Goal: Task Accomplishment & Management: Manage account settings

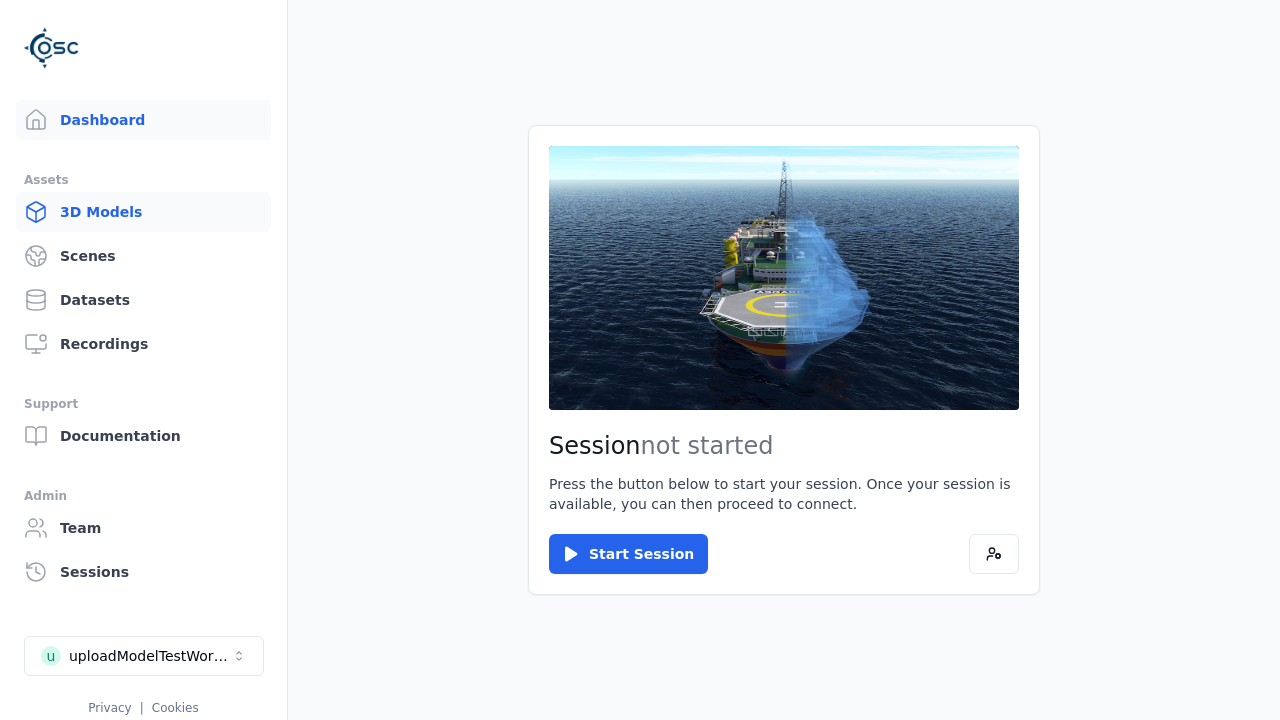
click at [143, 212] on link "3D Models" at bounding box center [143, 212] width 255 height 40
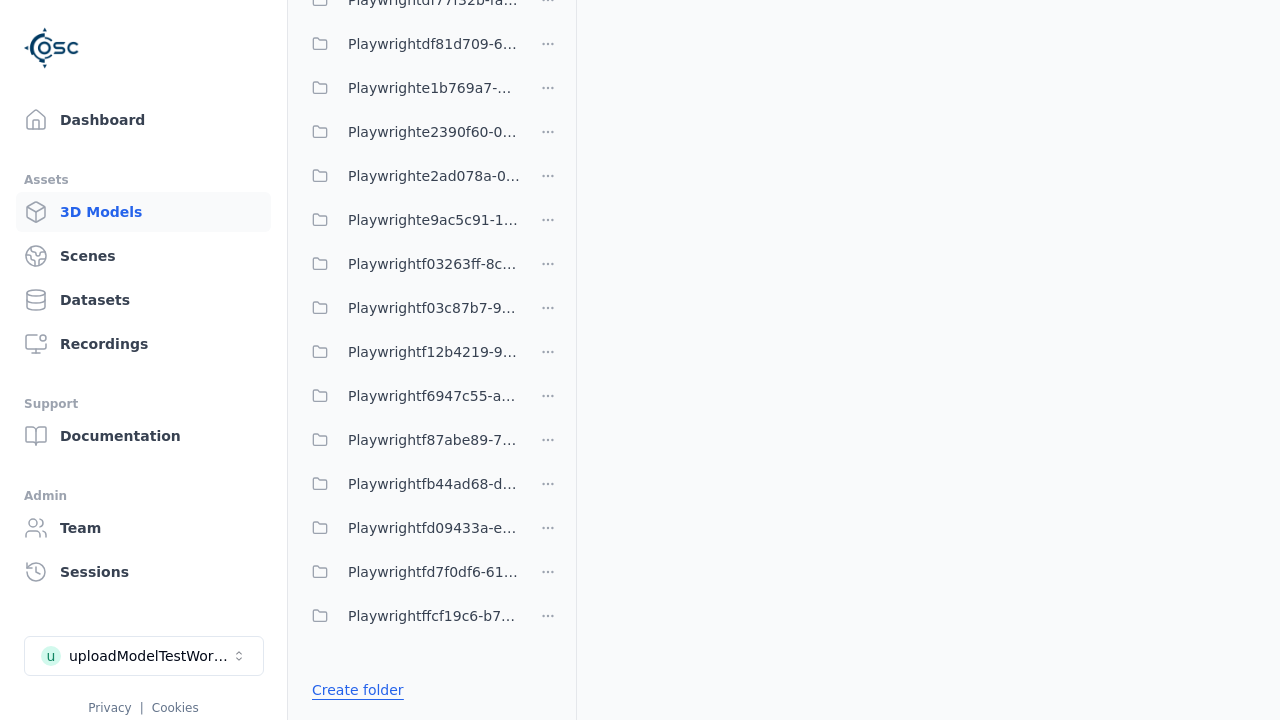
click at [358, 690] on link "Create folder" at bounding box center [358, 690] width 92 height 20
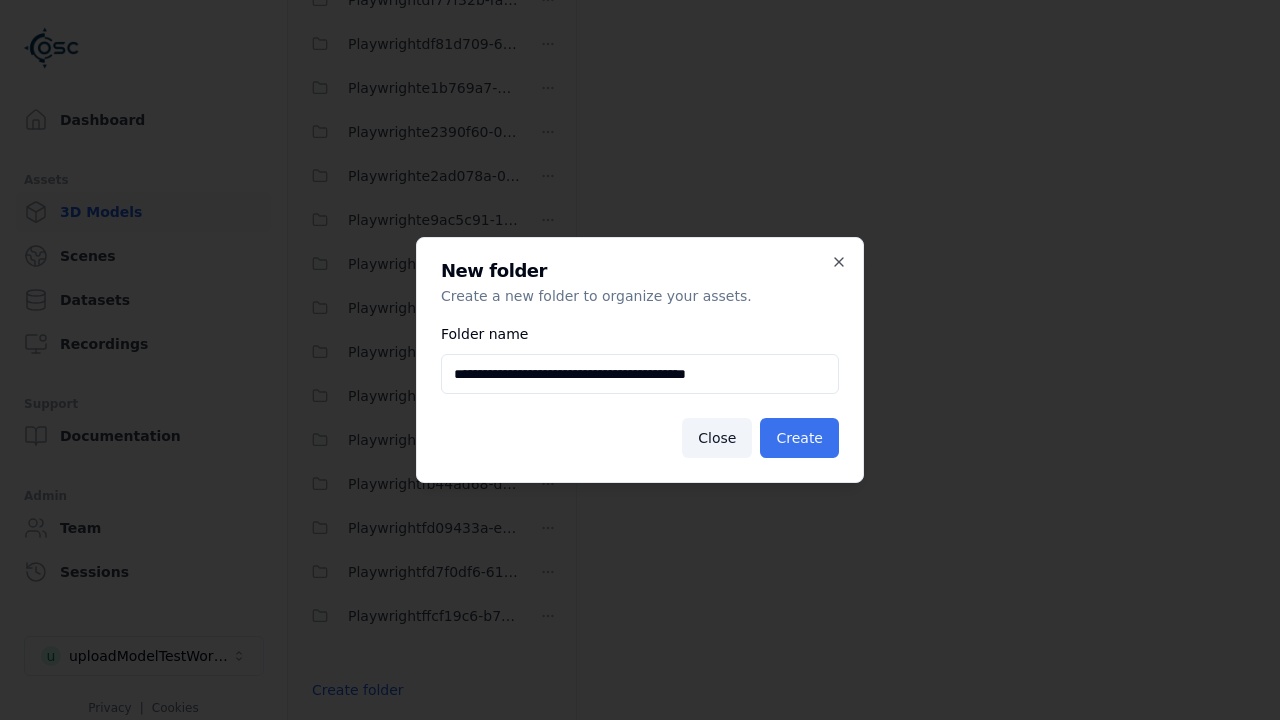
type input "**********"
click at [799, 438] on button "Create" at bounding box center [799, 438] width 79 height 40
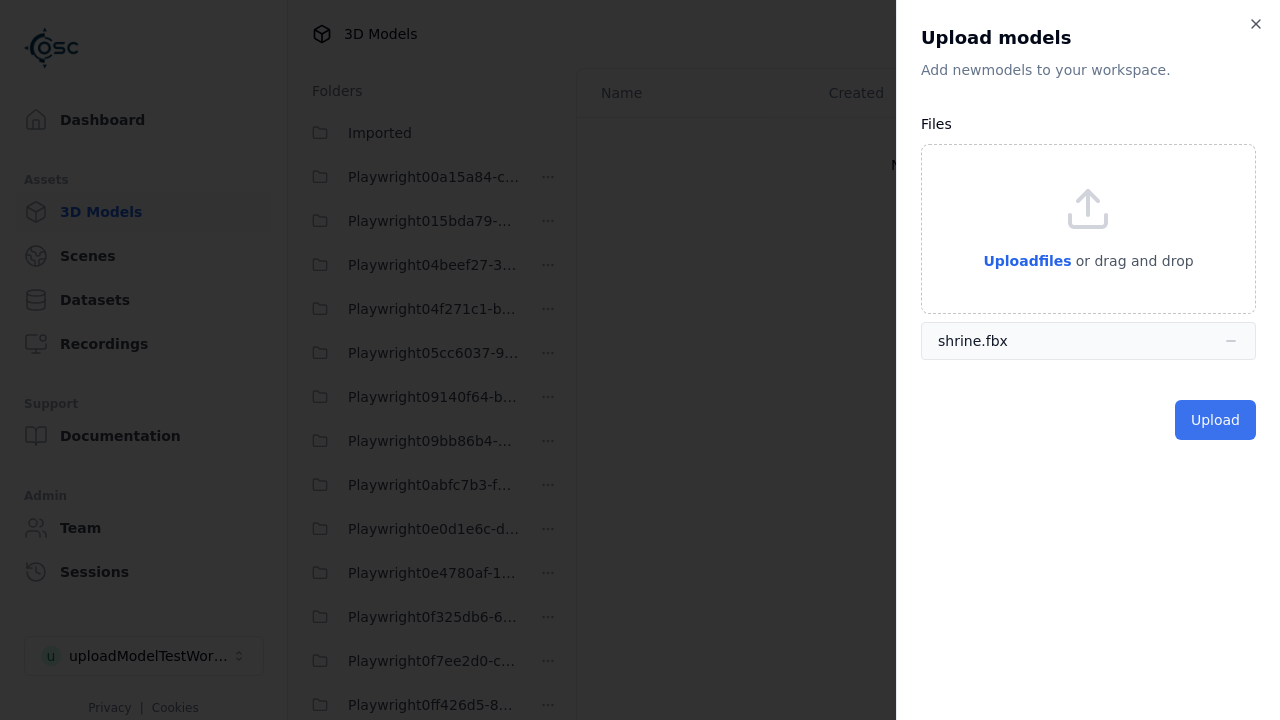
click at [1215, 420] on button "Upload" at bounding box center [1215, 420] width 81 height 40
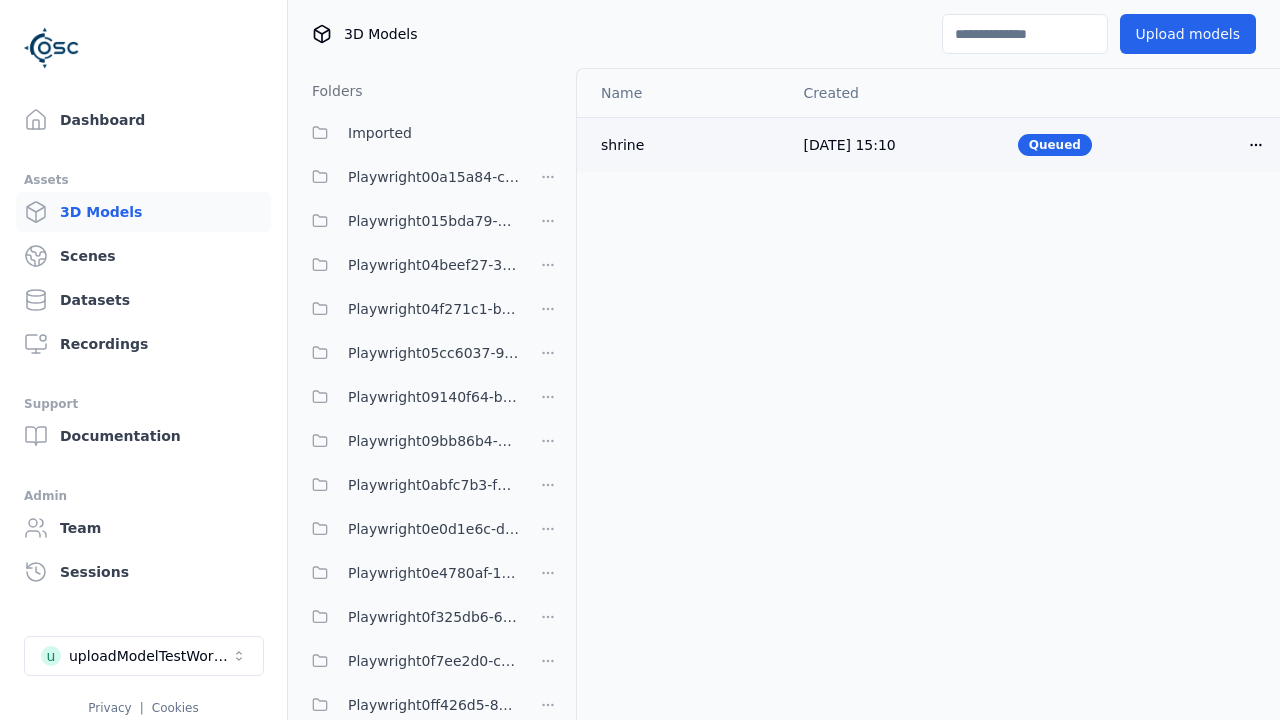
click at [1256, 144] on html "Support Dashboard Assets 3D Models Scenes Datasets Recordings Support Documenta…" at bounding box center [640, 360] width 1280 height 720
click at [1212, 221] on div "Delete" at bounding box center [1212, 222] width 118 height 32
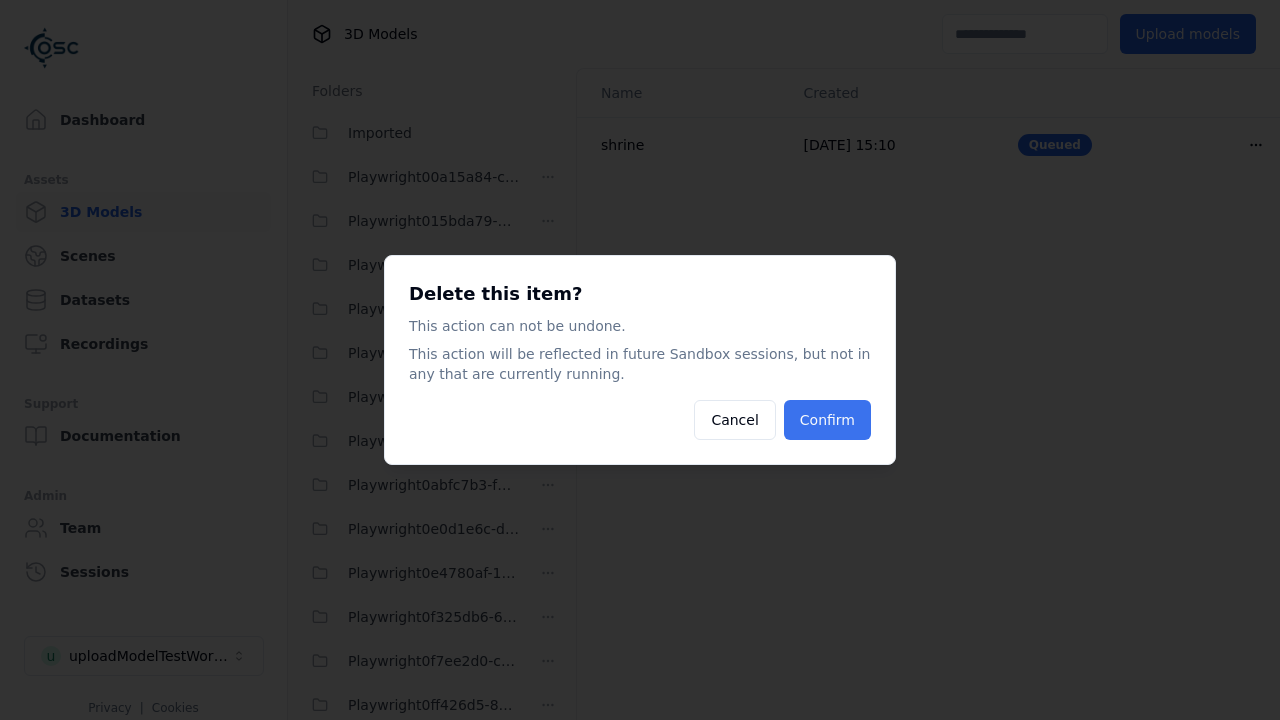
click at [826, 420] on button "Confirm" at bounding box center [827, 420] width 87 height 40
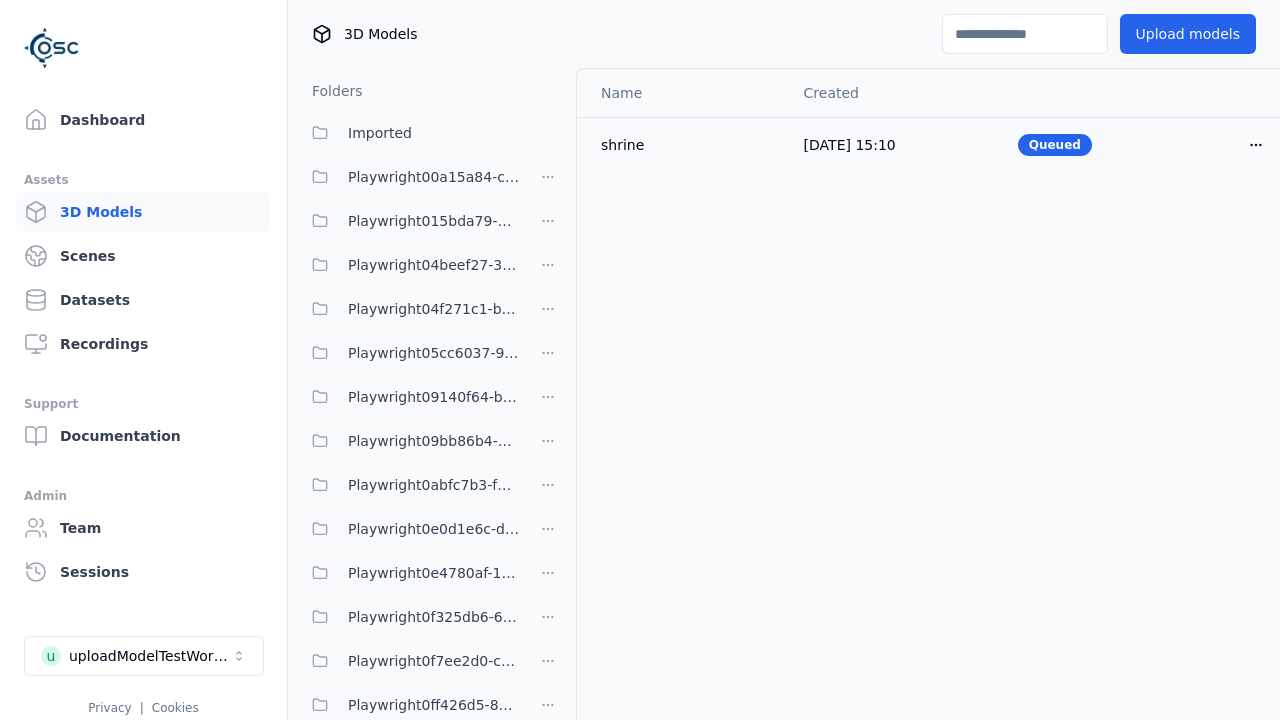
click at [548, 360] on html "Support Dashboard Assets 3D Models Scenes Datasets Recordings Support Documenta…" at bounding box center [640, 360] width 1280 height 720
